Goal: Transaction & Acquisition: Purchase product/service

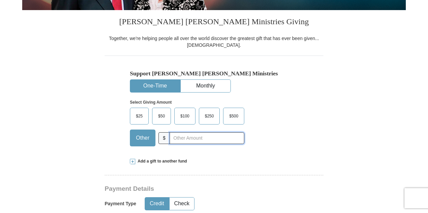
click at [202, 137] on input "text" at bounding box center [206, 138] width 75 height 12
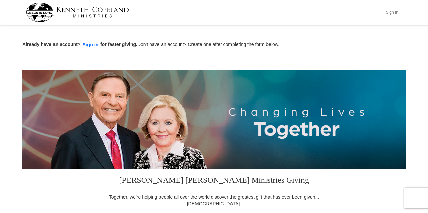
type input "200"
click at [396, 11] on button "Sign In" at bounding box center [391, 12] width 20 height 10
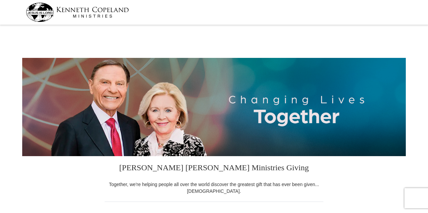
select select "CO"
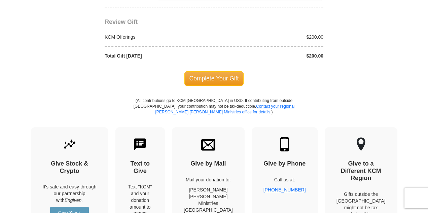
scroll to position [624, 0]
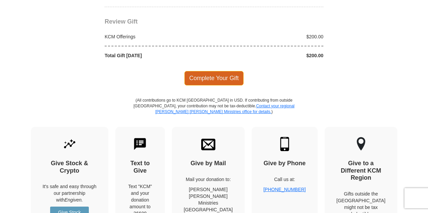
click at [226, 71] on span "Complete Your Gift" at bounding box center [213, 78] width 59 height 14
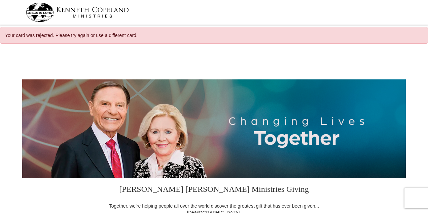
select select "CO"
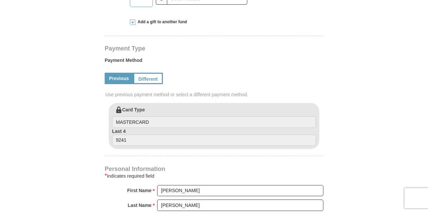
scroll to position [310, 0]
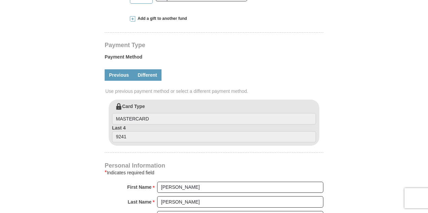
click at [155, 75] on link "Different" at bounding box center [147, 74] width 28 height 11
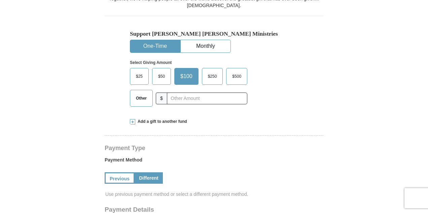
scroll to position [204, 0]
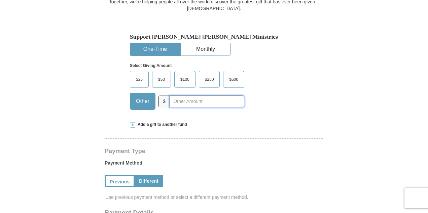
click at [212, 102] on input "text" at bounding box center [206, 101] width 75 height 12
type input "200"
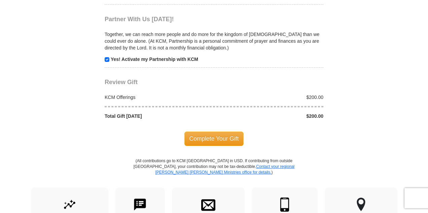
scroll to position [719, 0]
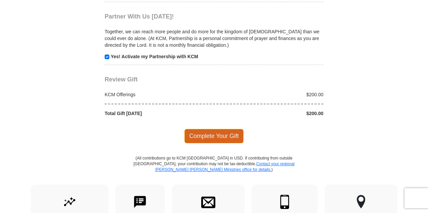
click at [237, 129] on span "Complete Your Gift" at bounding box center [213, 136] width 59 height 14
